Goal: Information Seeking & Learning: Learn about a topic

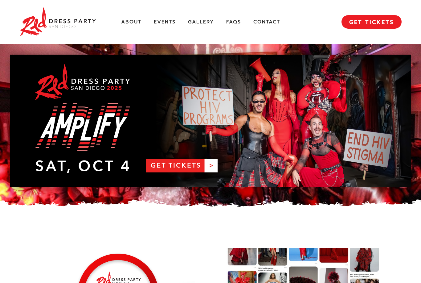
click at [125, 25] on link "About" at bounding box center [131, 22] width 20 height 6
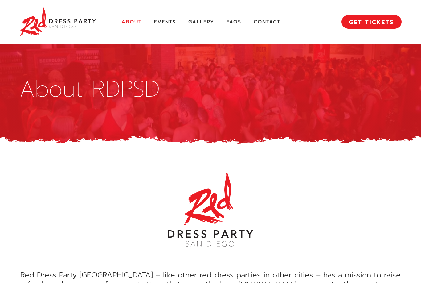
click at [163, 19] on link "Events" at bounding box center [165, 22] width 22 height 6
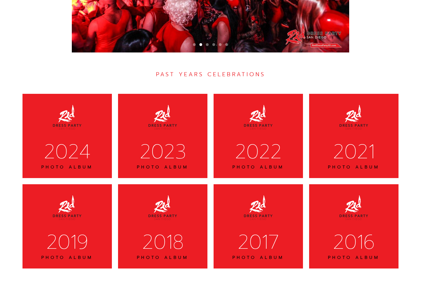
scroll to position [1879, 0]
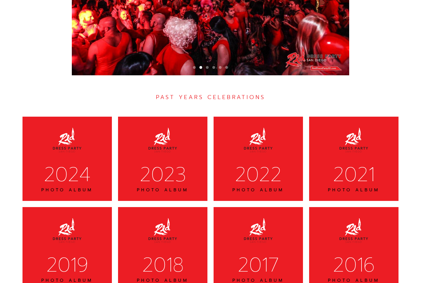
click at [60, 162] on div "2024" at bounding box center [67, 175] width 73 height 26
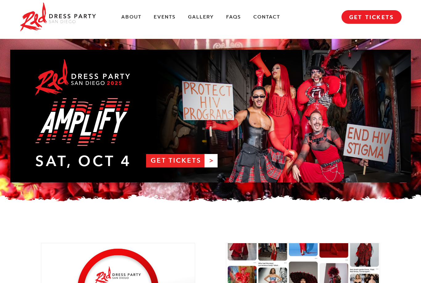
scroll to position [0, 0]
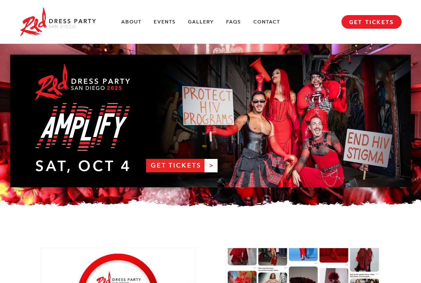
click at [198, 25] on link "Gallery" at bounding box center [201, 22] width 26 height 6
click at [380, 21] on link "GET TICKETS" at bounding box center [372, 22] width 60 height 14
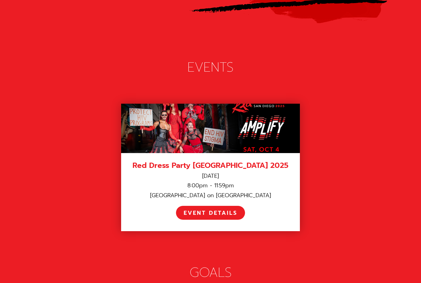
scroll to position [816, 0]
click at [194, 209] on div "EVENT DETAILS" at bounding box center [211, 212] width 54 height 7
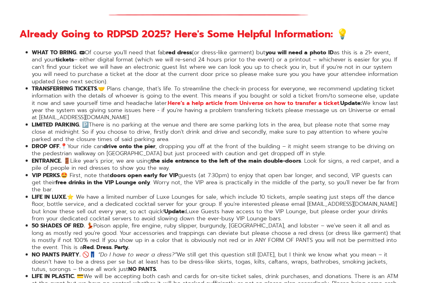
scroll to position [1043, 0]
